Goal: Task Accomplishment & Management: Use online tool/utility

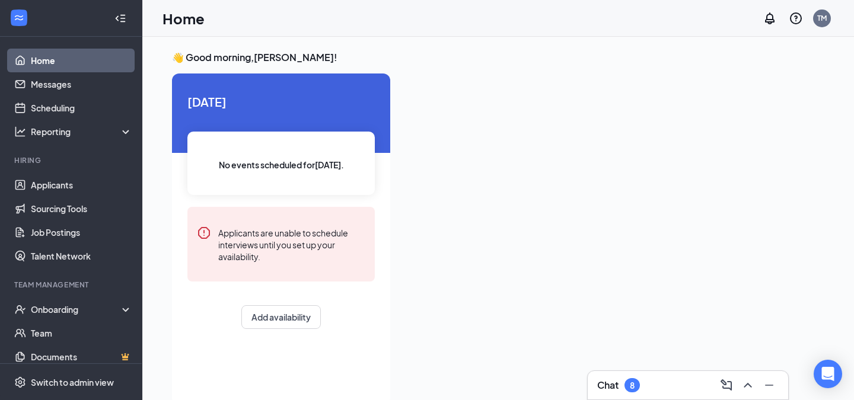
scroll to position [25, 0]
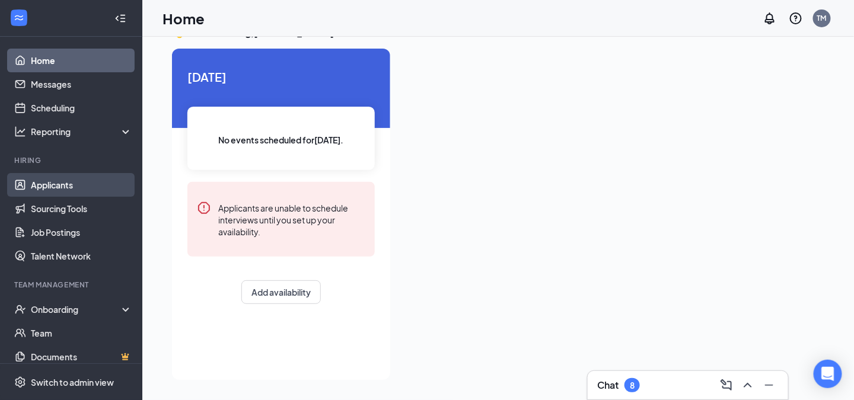
click at [60, 181] on link "Applicants" at bounding box center [81, 185] width 101 height 24
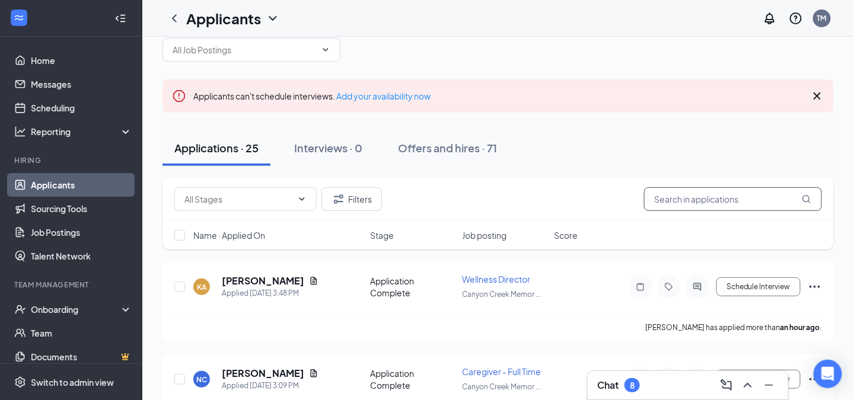
click at [709, 200] on input "text" at bounding box center [733, 199] width 178 height 24
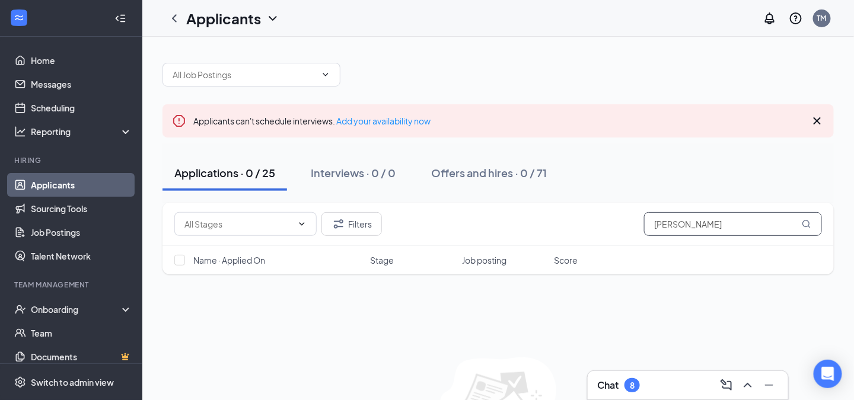
click at [804, 222] on icon "MagnifyingGlass" at bounding box center [805, 223] width 9 height 9
click at [720, 223] on input "[PERSON_NAME]" at bounding box center [733, 224] width 178 height 24
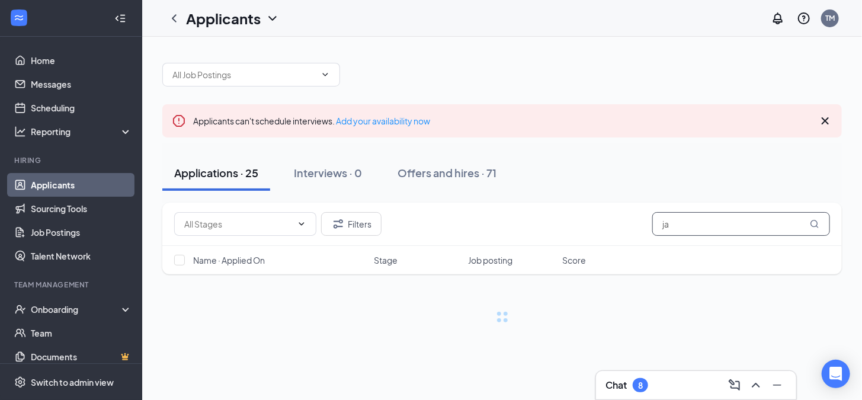
type input "j"
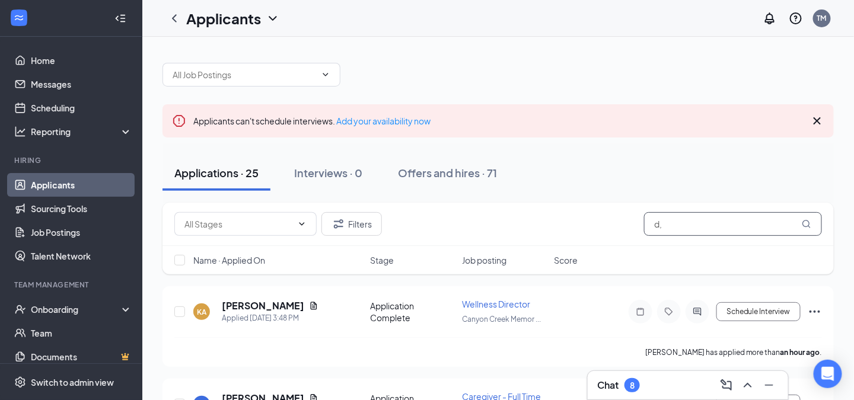
type input "d"
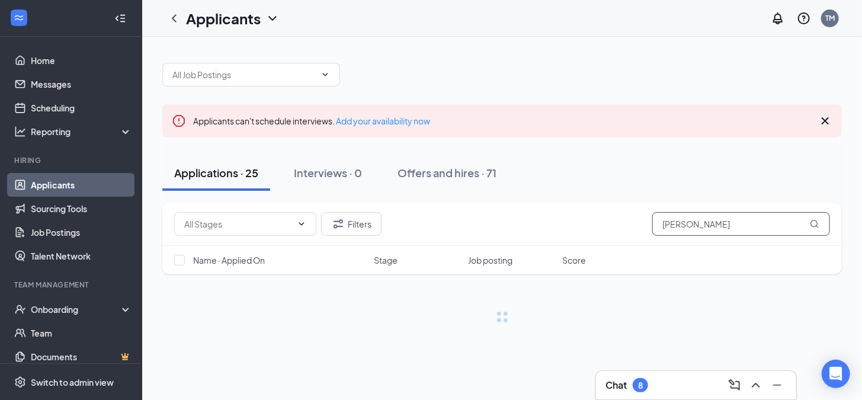
type input "[PERSON_NAME]"
